Goal: Information Seeking & Learning: Check status

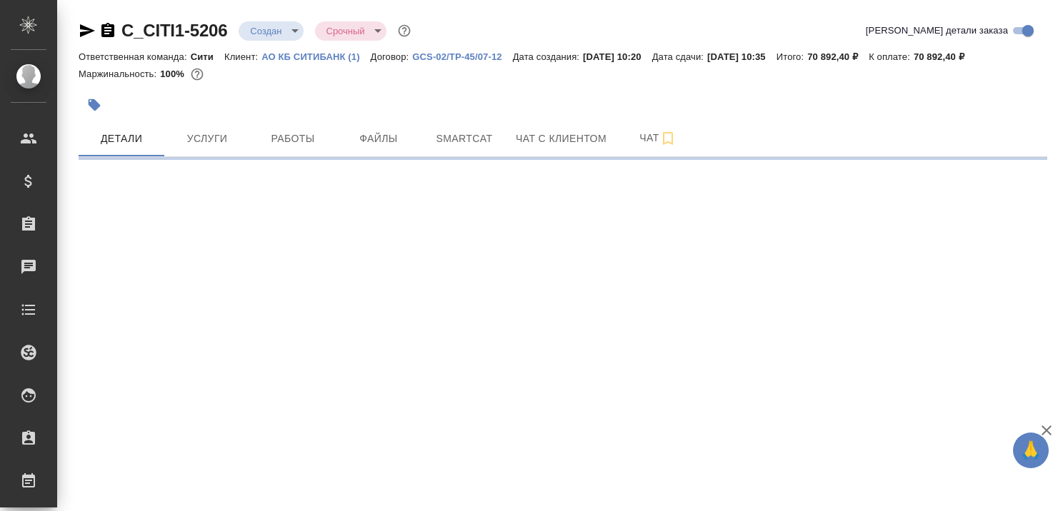
select select "RU"
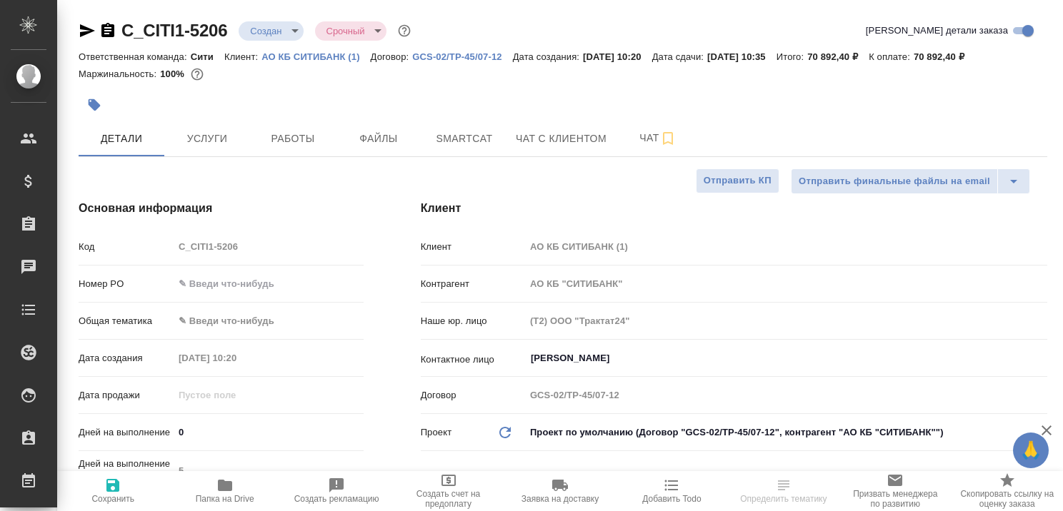
type textarea "x"
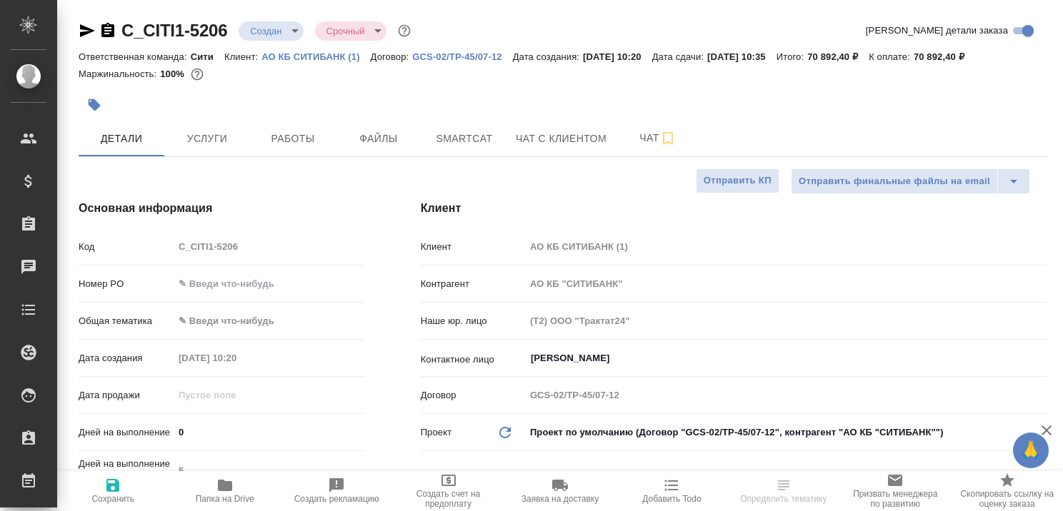
type textarea "x"
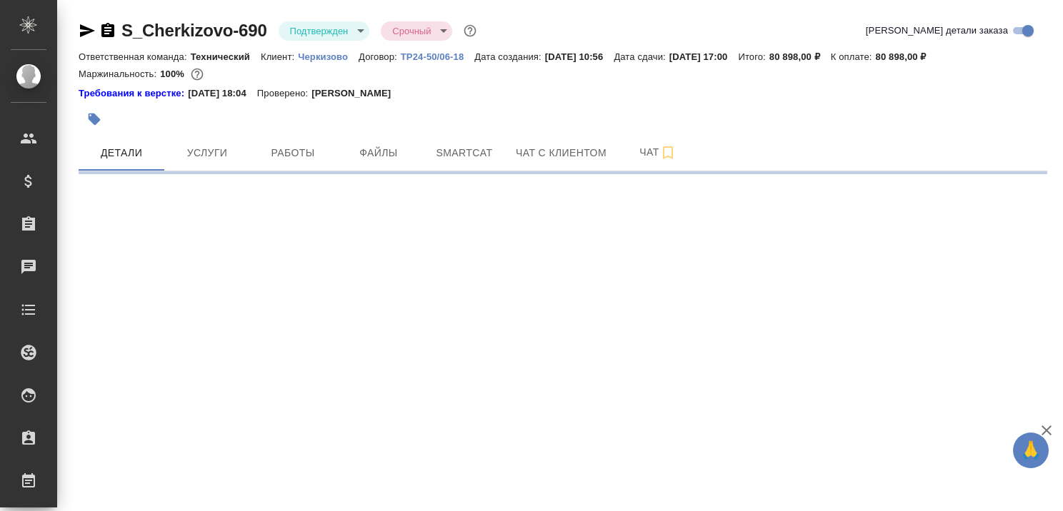
select select "RU"
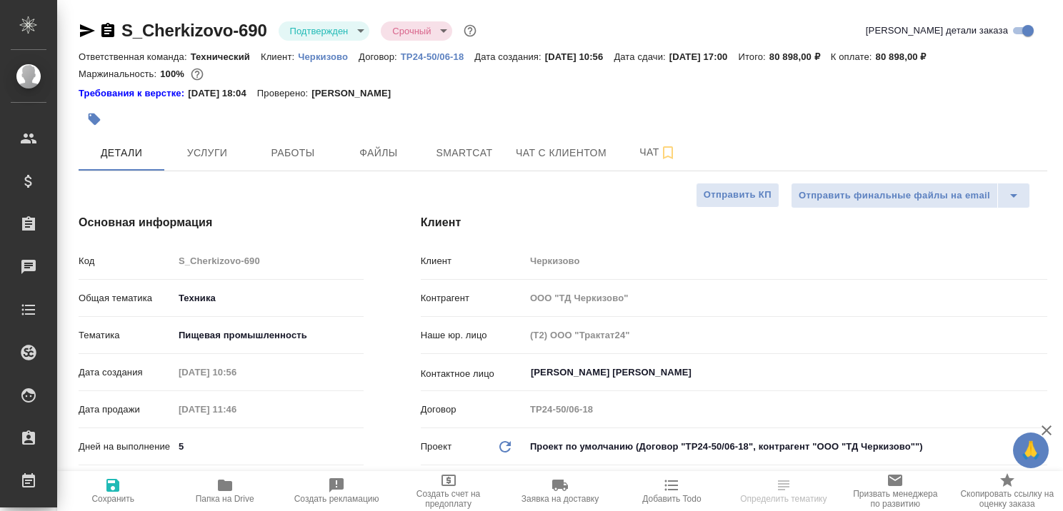
type textarea "x"
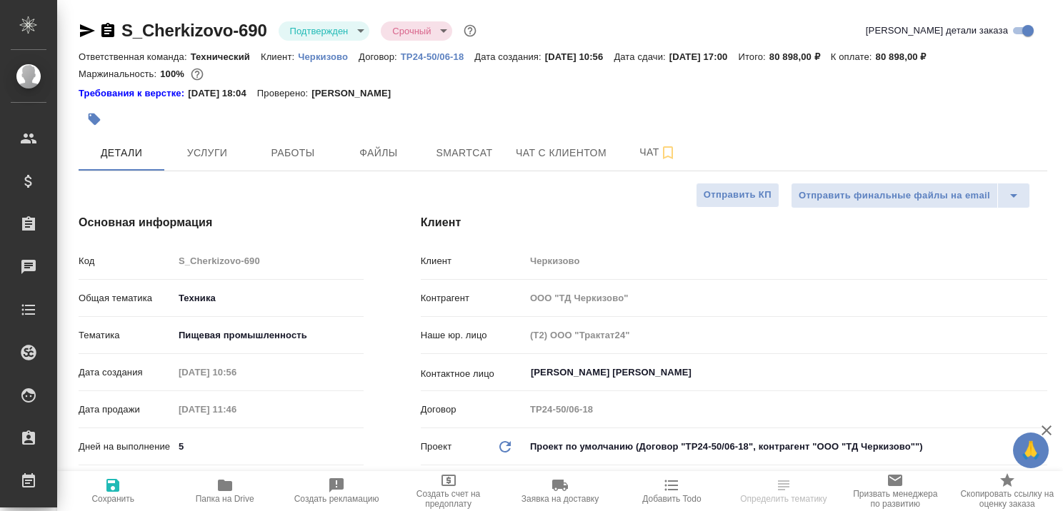
type textarea "x"
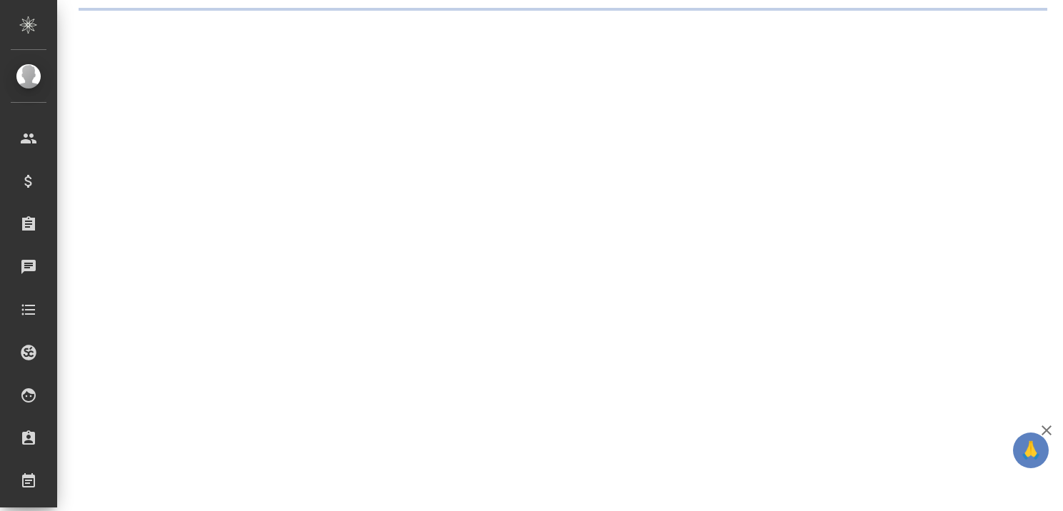
select select "RU"
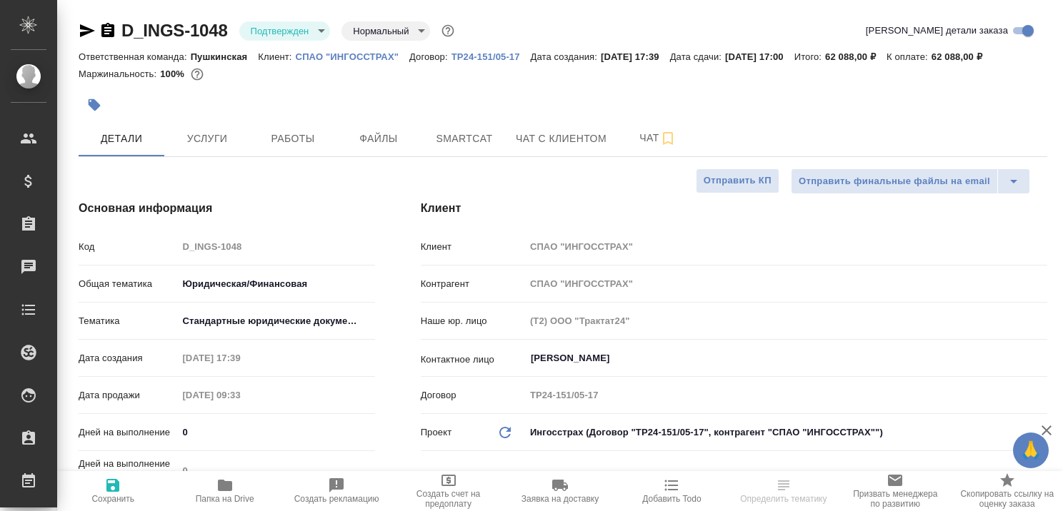
type textarea "x"
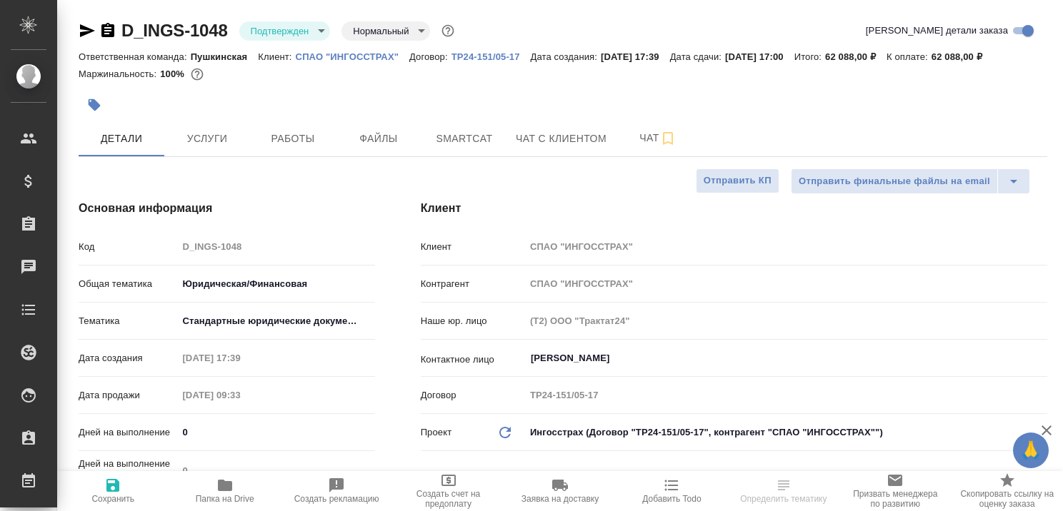
type textarea "x"
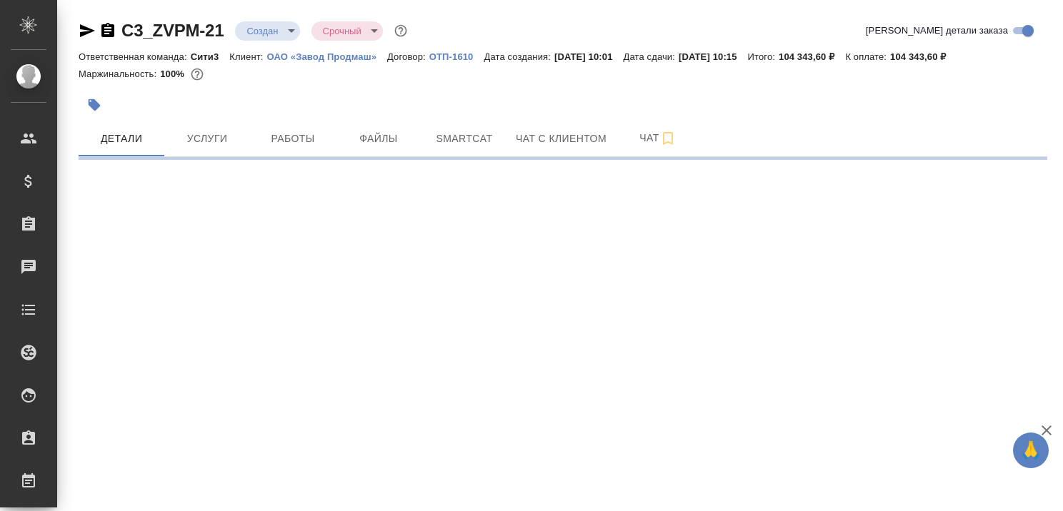
select select "RU"
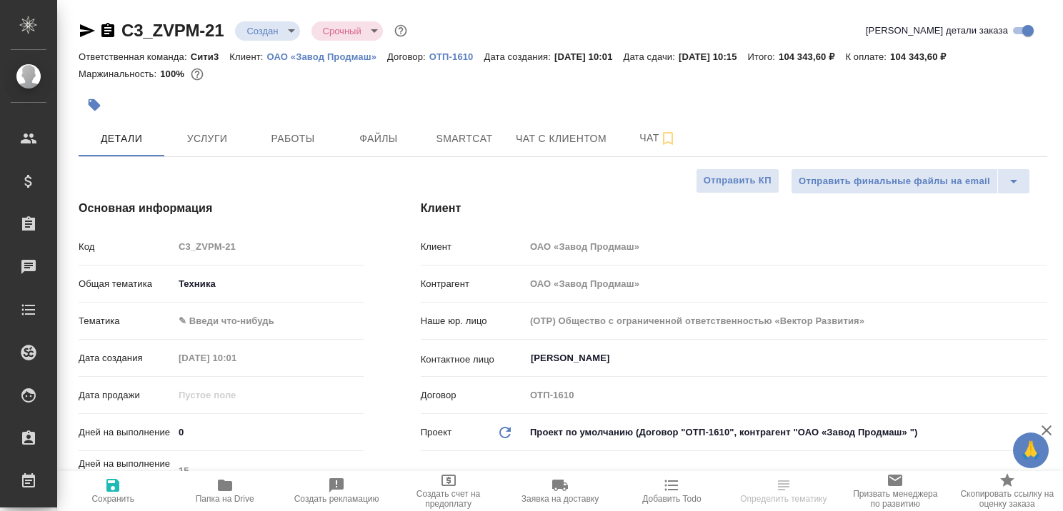
type textarea "x"
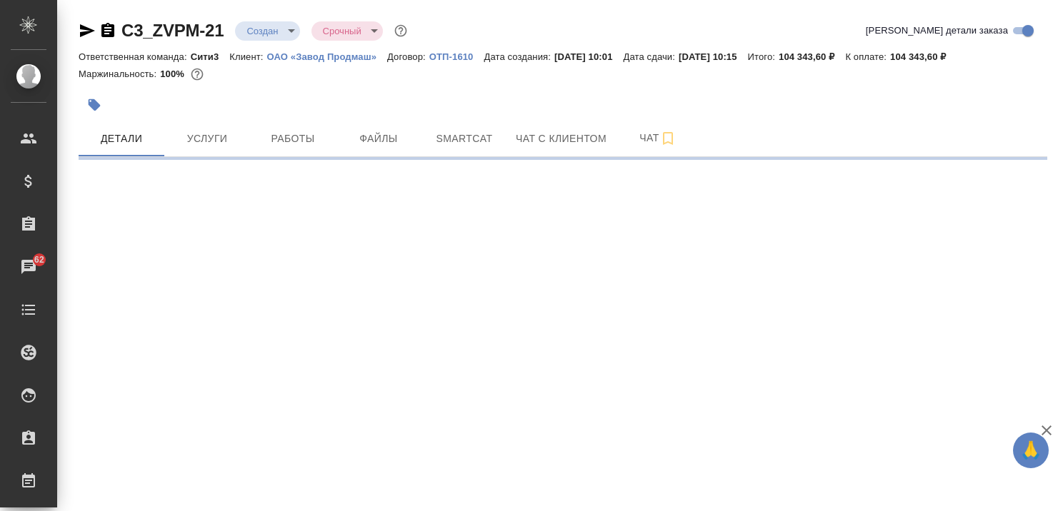
select select "RU"
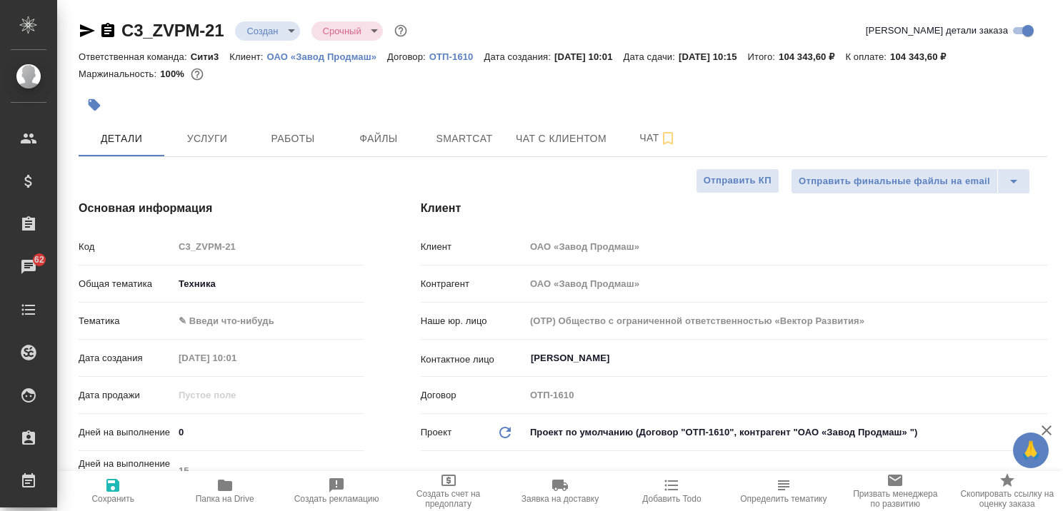
type textarea "x"
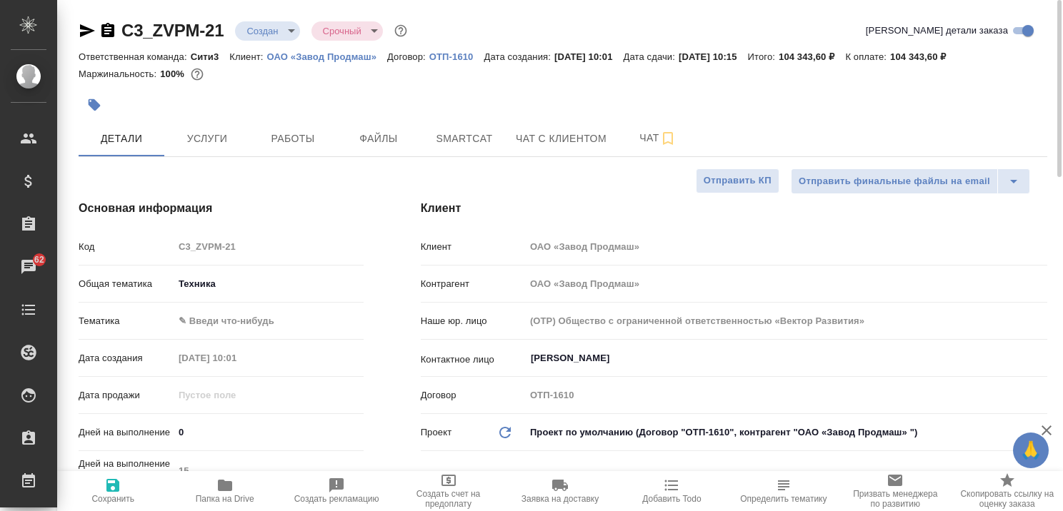
type textarea "x"
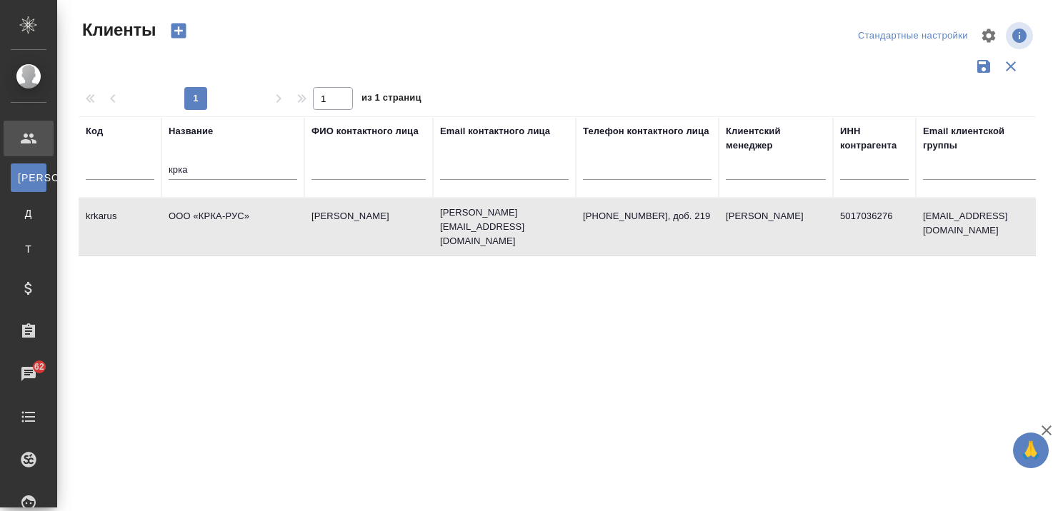
select select "RU"
drag, startPoint x: 221, startPoint y: 169, endPoint x: 148, endPoint y: 164, distance: 73.0
click at [149, 164] on tr "Код Название крка ФИО контактного лица Email контактного лица Телефон контактно…" at bounding box center [619, 156] width 1080 height 81
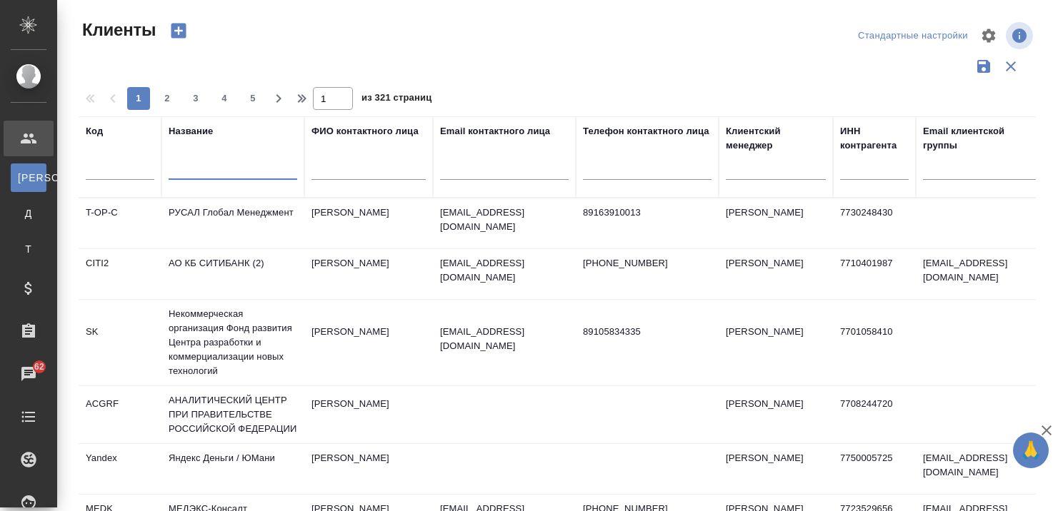
select select "RU"
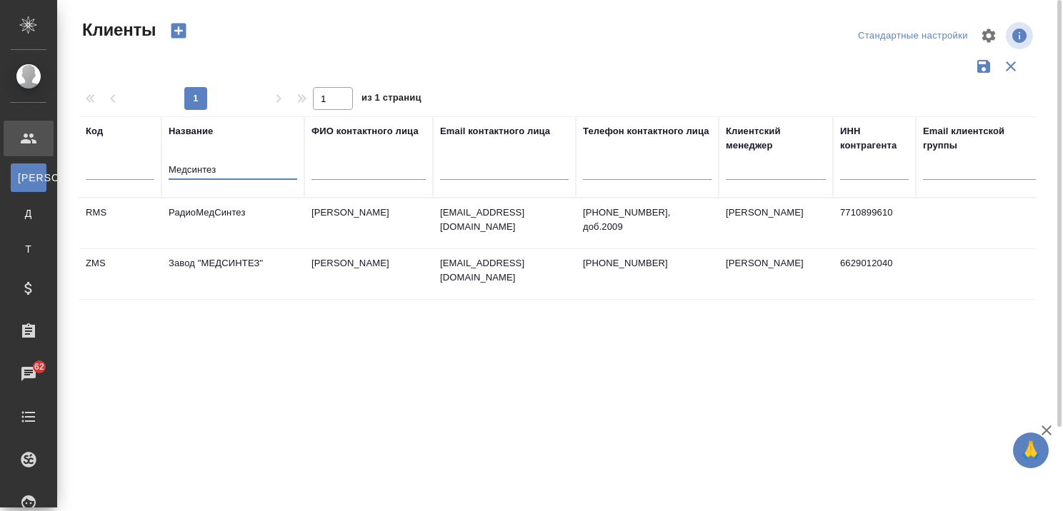
type input "Медсинтез"
click at [226, 249] on td "Завод "МЕДСИНТЕЗ"" at bounding box center [232, 224] width 143 height 50
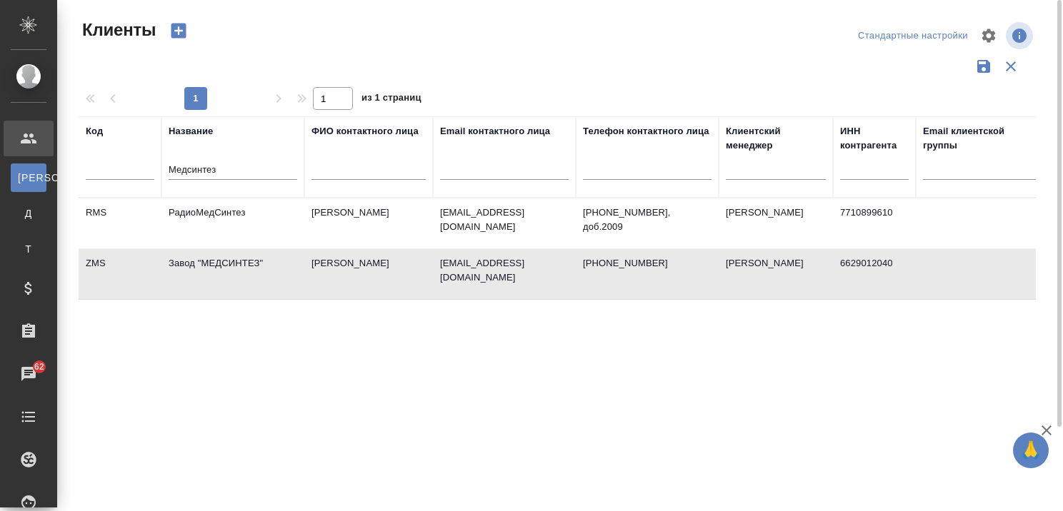
click at [221, 249] on td "Завод "МЕДСИНТЕЗ"" at bounding box center [232, 224] width 143 height 50
drag, startPoint x: 267, startPoint y: 169, endPoint x: 84, endPoint y: 167, distance: 182.9
click at [84, 167] on tr "Код Название Медсинтез ФИО контактного лица Email контактного лица Телефон конт…" at bounding box center [619, 156] width 1080 height 81
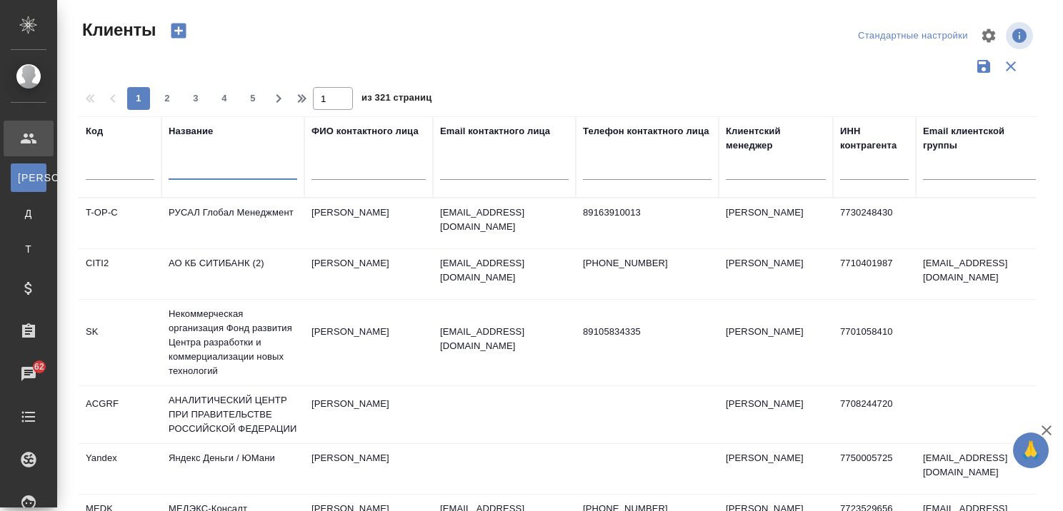
click at [1046, 426] on icon "button" at bounding box center [1046, 430] width 17 height 17
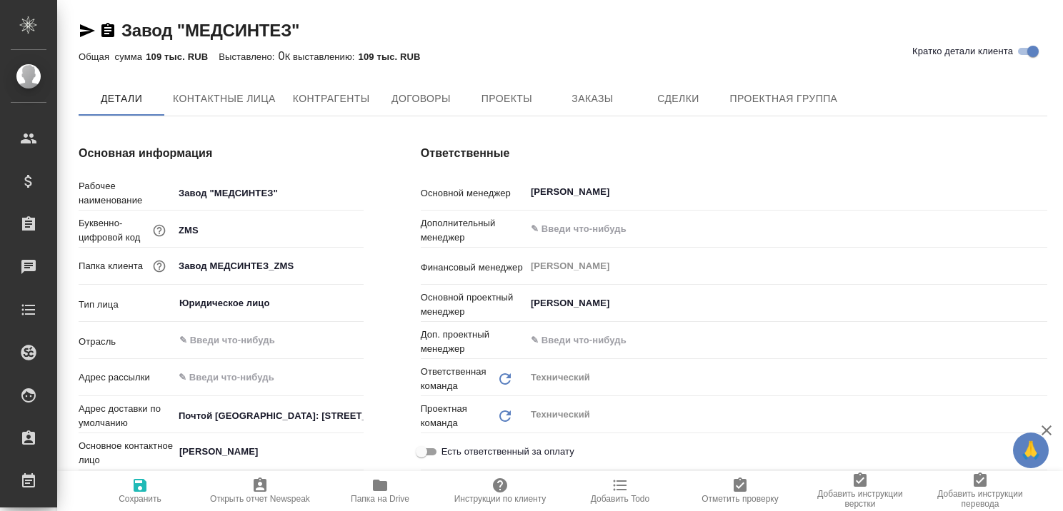
type input "ООО «Завод Медсинтез»"
type input "(МБ) ООО "Монблан""
type textarea "x"
type input "ООО «Завод Медсинтез»"
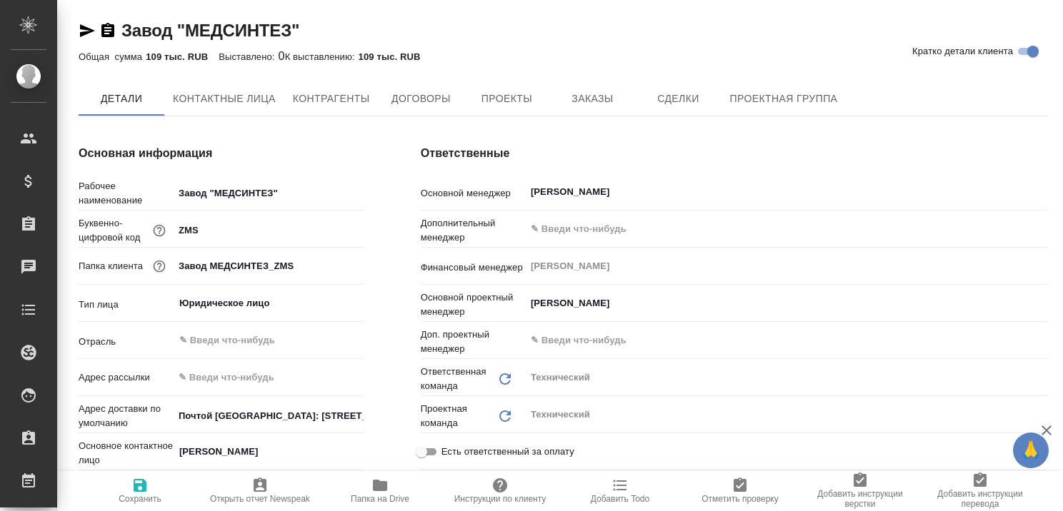
type textarea "x"
type input "ООО «Завод Медсинтез»"
type textarea "x"
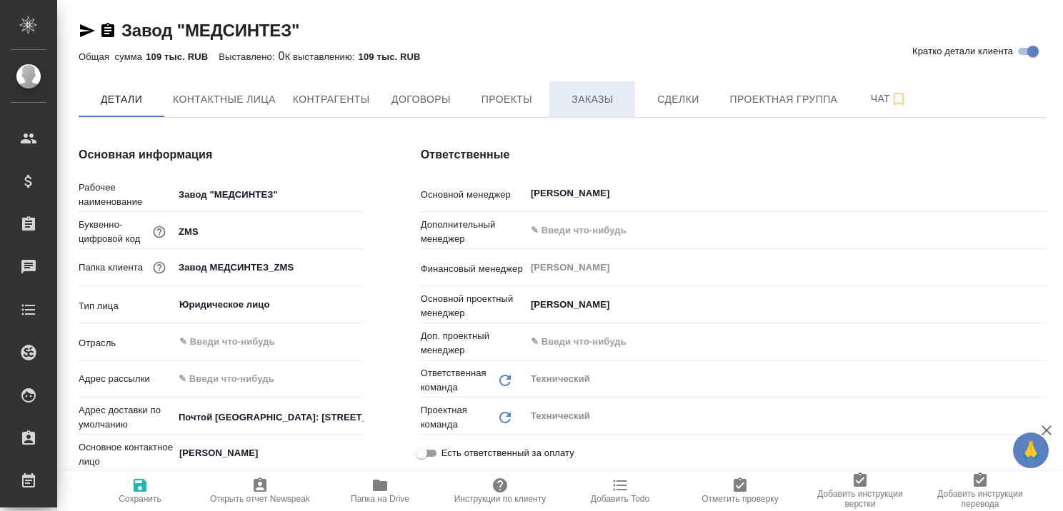
click at [588, 98] on span "Заказы" at bounding box center [592, 100] width 69 height 18
type input "ООО «Завод Медсинтез»"
type textarea "x"
type input "ООО «Завод Медсинтез»"
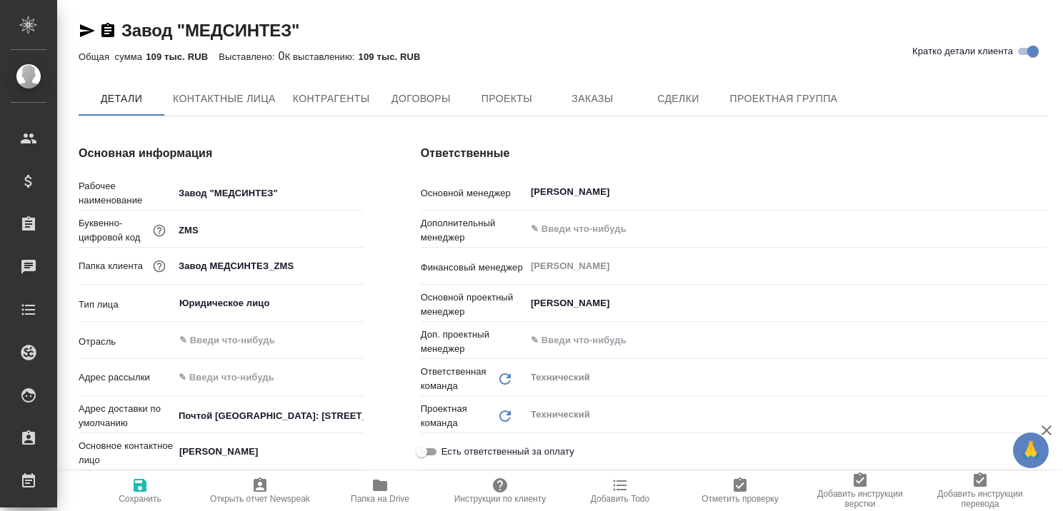
type textarea "x"
type input "ООО «Завод Медсинтез»"
type textarea "x"
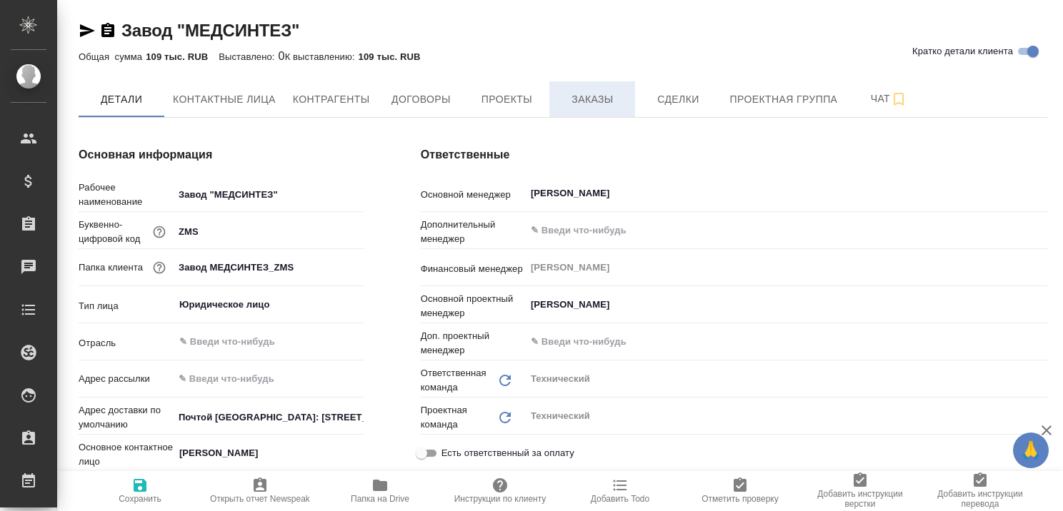
type input "ООО «Завод Медсинтез»"
type textarea "x"
drag, startPoint x: 580, startPoint y: 103, endPoint x: 544, endPoint y: 114, distance: 37.5
click at [580, 102] on span "Заказы" at bounding box center [592, 100] width 69 height 18
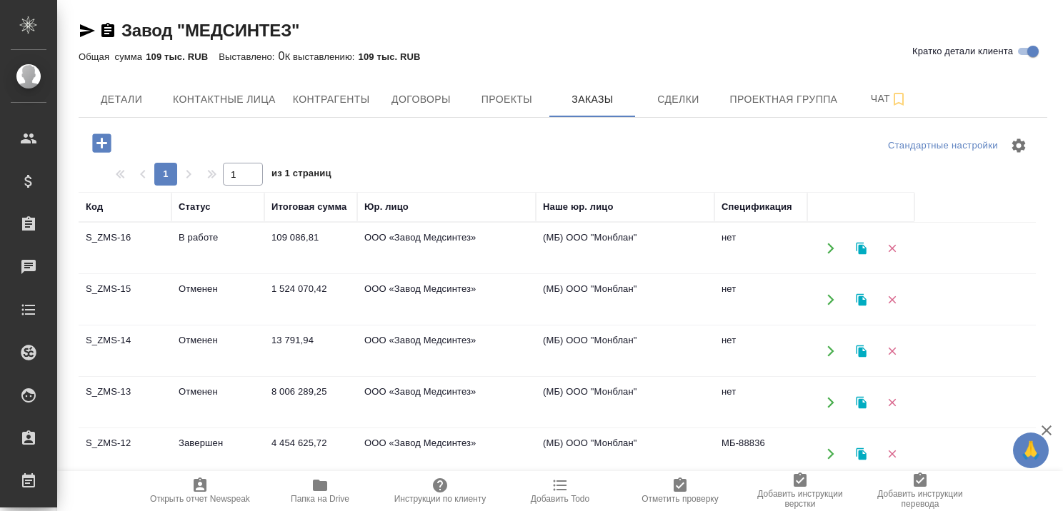
click at [204, 231] on td "В работе" at bounding box center [217, 249] width 93 height 50
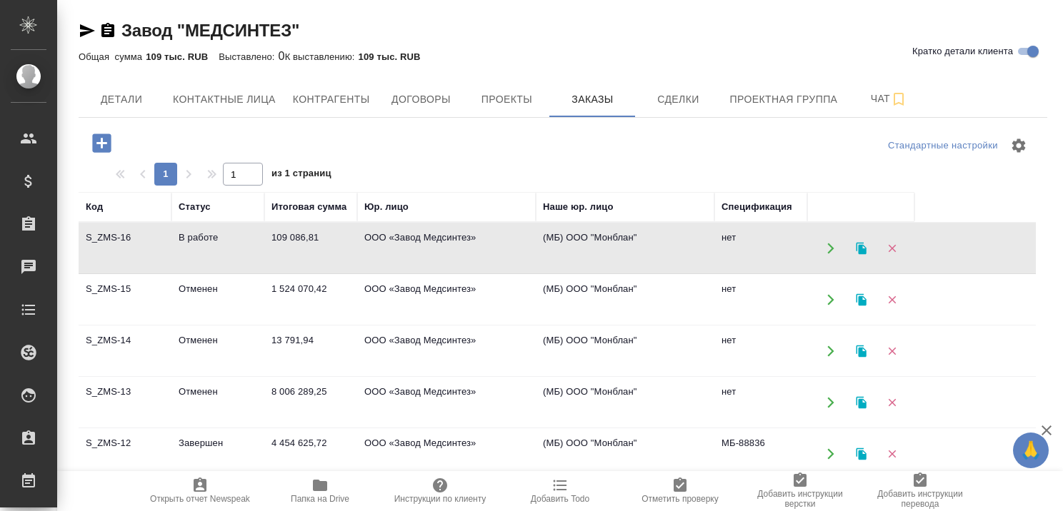
click at [204, 231] on td "В работе" at bounding box center [217, 249] width 93 height 50
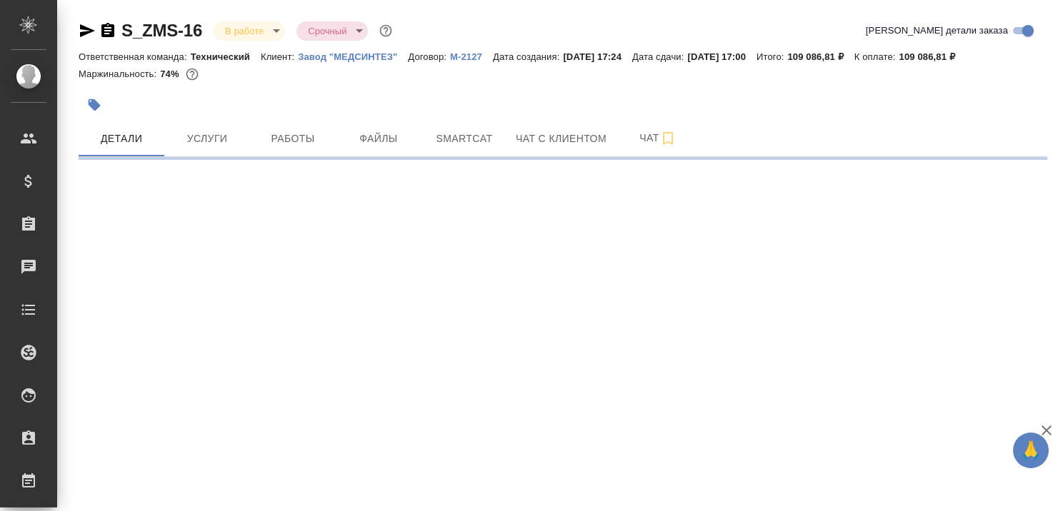
select select "RU"
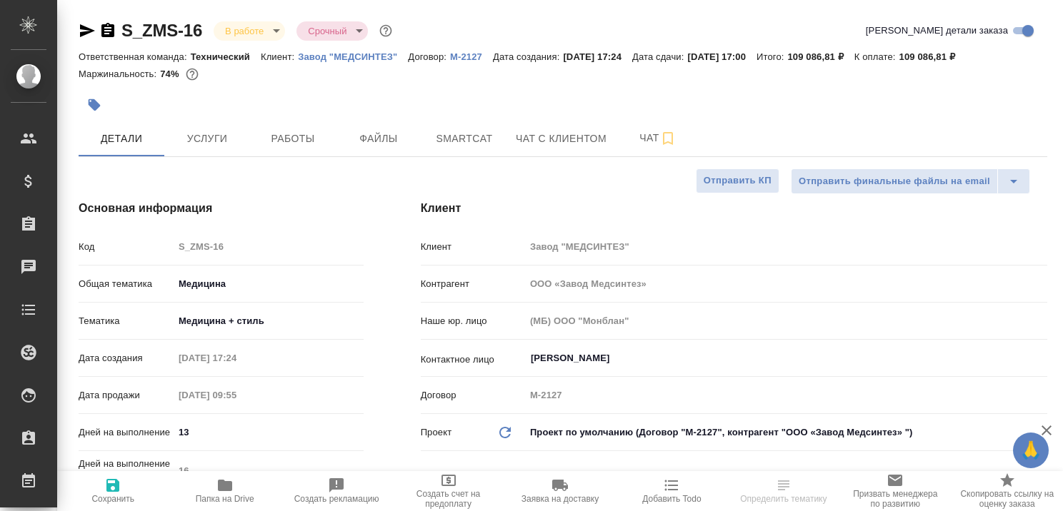
type textarea "x"
type input "ООО «Завод Медсинтез»"
type textarea "x"
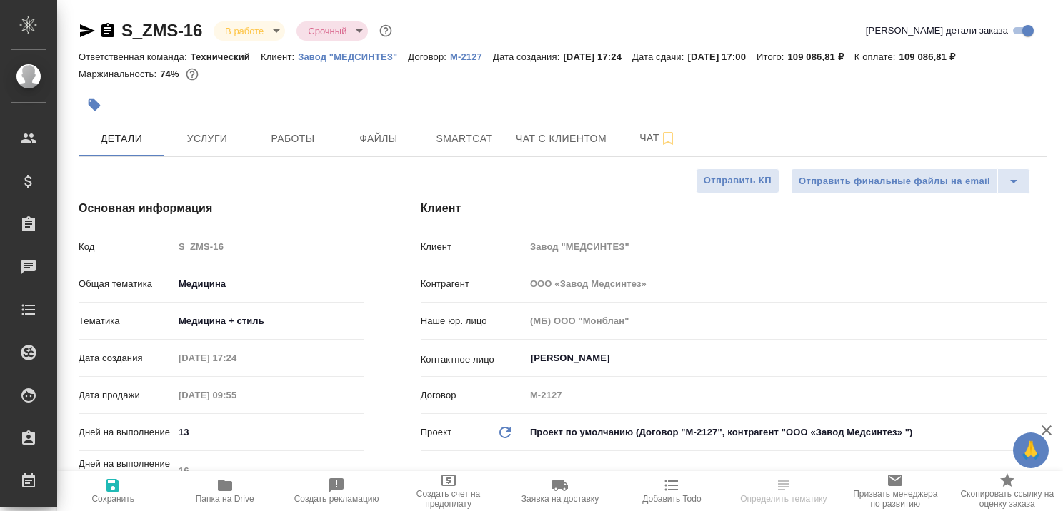
type textarea "x"
type input "ООО «Завод Медсинтез»"
type textarea "x"
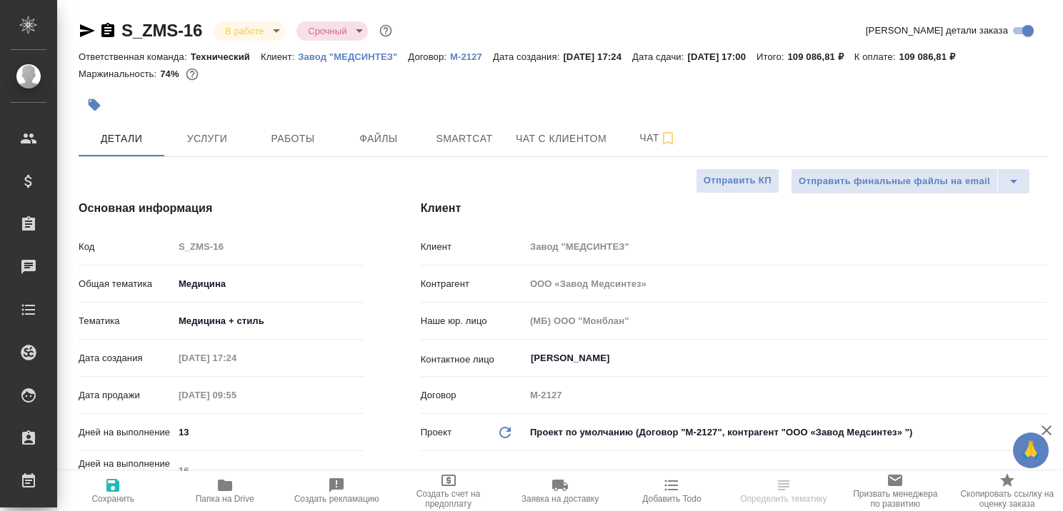
type textarea "x"
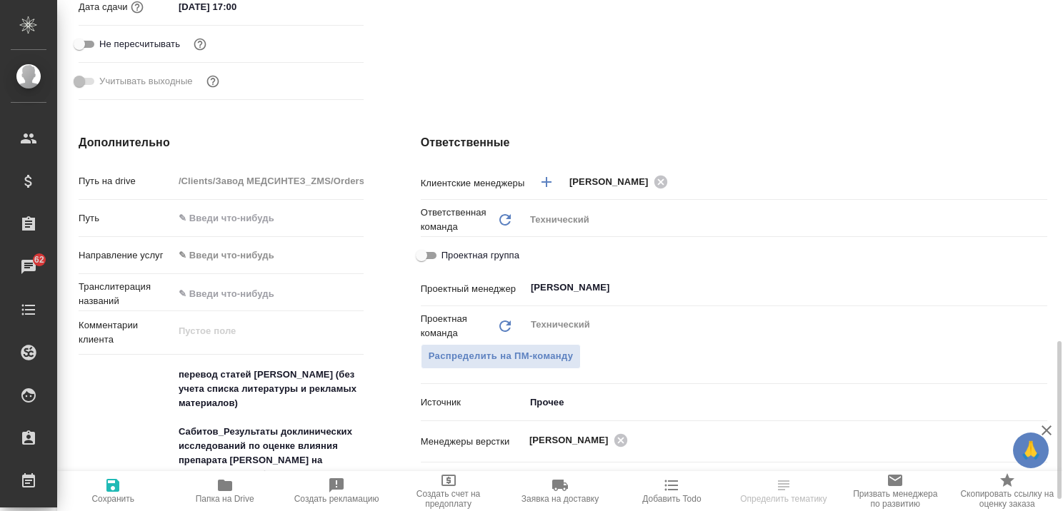
scroll to position [786, 0]
